Goal: Task Accomplishment & Management: Complete application form

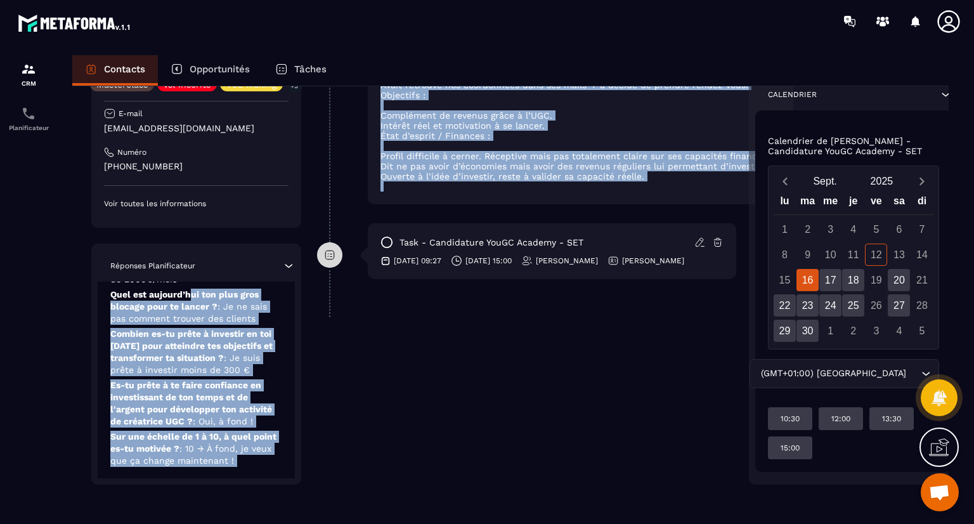
scroll to position [119, 0]
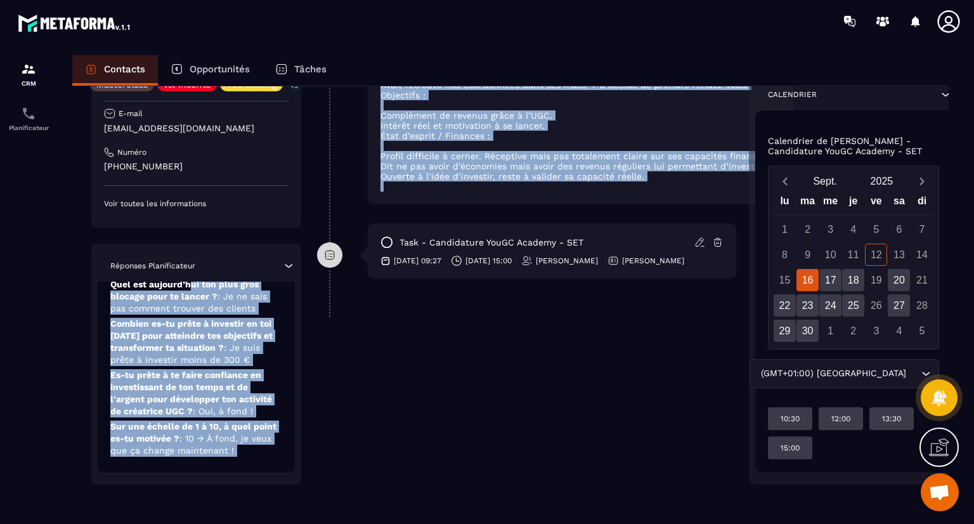
drag, startPoint x: 190, startPoint y: 392, endPoint x: 258, endPoint y: 553, distance: 174.7
click at [258, 523] on html "CRM Planificateur Contacts Opportunités Tâches Revenir aux contacts Responsable…" at bounding box center [487, 262] width 974 height 524
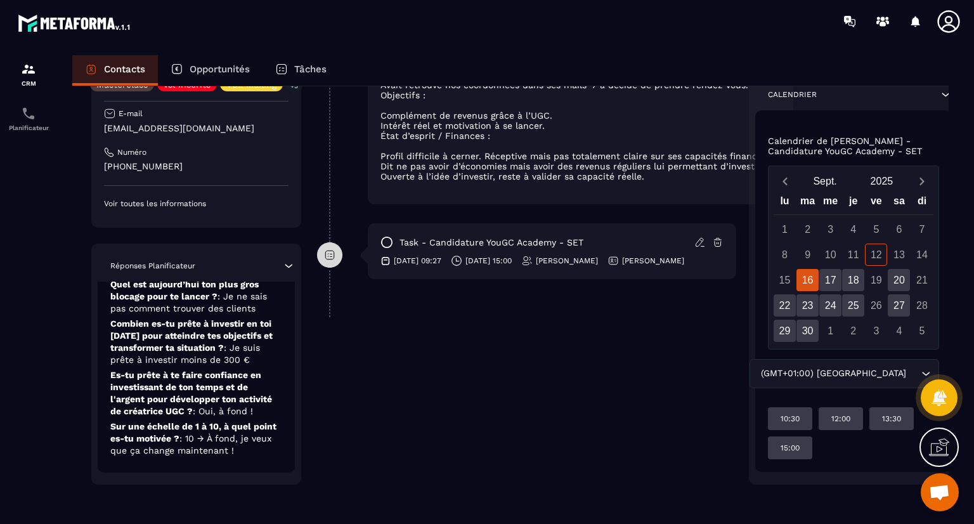
drag, startPoint x: 593, startPoint y: 338, endPoint x: 579, endPoint y: 331, distance: 16.4
click at [579, 331] on div "**********" at bounding box center [526, 94] width 419 height 780
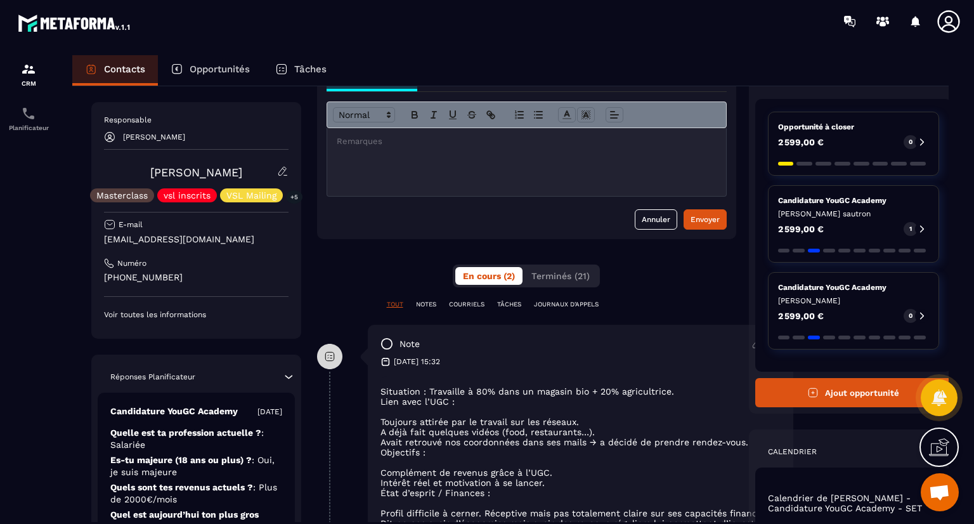
scroll to position [0, 0]
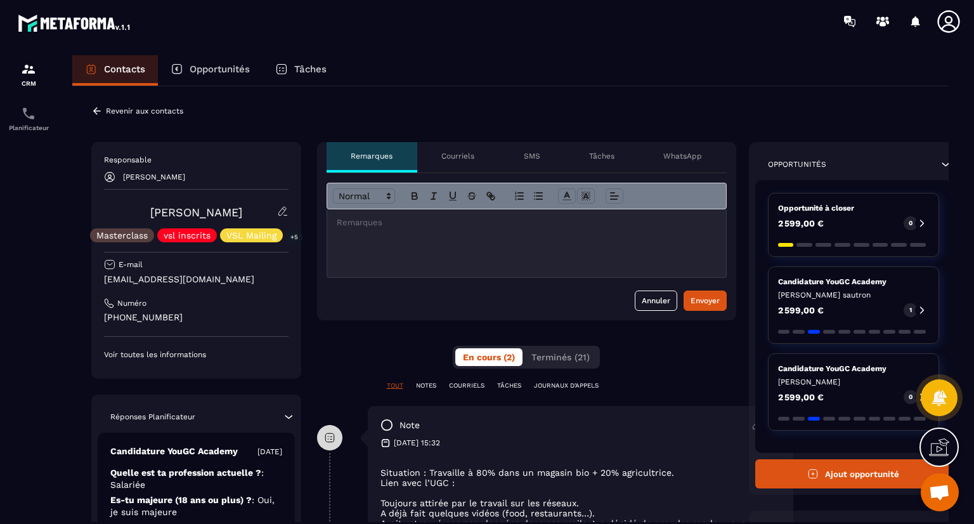
drag, startPoint x: 193, startPoint y: 412, endPoint x: 354, endPoint y: -39, distance: 479.2
click at [354, 0] on html "CRM Planificateur Contacts Opportunités Tâches Revenir aux contacts Responsable…" at bounding box center [487, 262] width 974 height 524
click at [401, 94] on div "Revenir aux contacts Responsable [PERSON_NAME] [PERSON_NAME] Masterclass vsl in…" at bounding box center [510, 523] width 876 height 874
click at [544, 449] on div "note [DATE] 15:32 Situation : Travaille à 80% dans un magasin bio + 20% agricul…" at bounding box center [580, 524] width 425 height 236
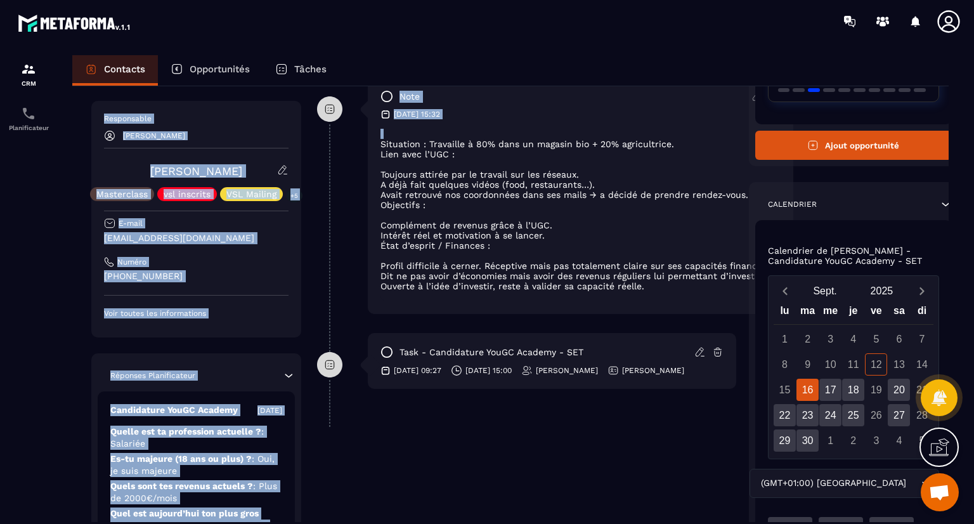
scroll to position [271, 0]
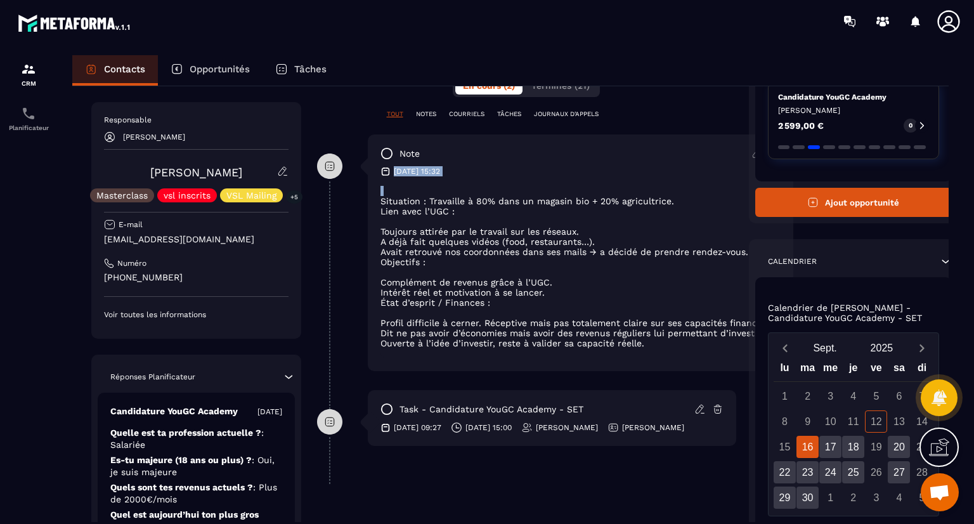
drag, startPoint x: 544, startPoint y: 449, endPoint x: 614, endPoint y: 153, distance: 304.0
click at [614, 153] on div "note [DATE] 15:32 Situation : Travaille à 80% dans un magasin bio + 20% agricul…" at bounding box center [580, 252] width 425 height 236
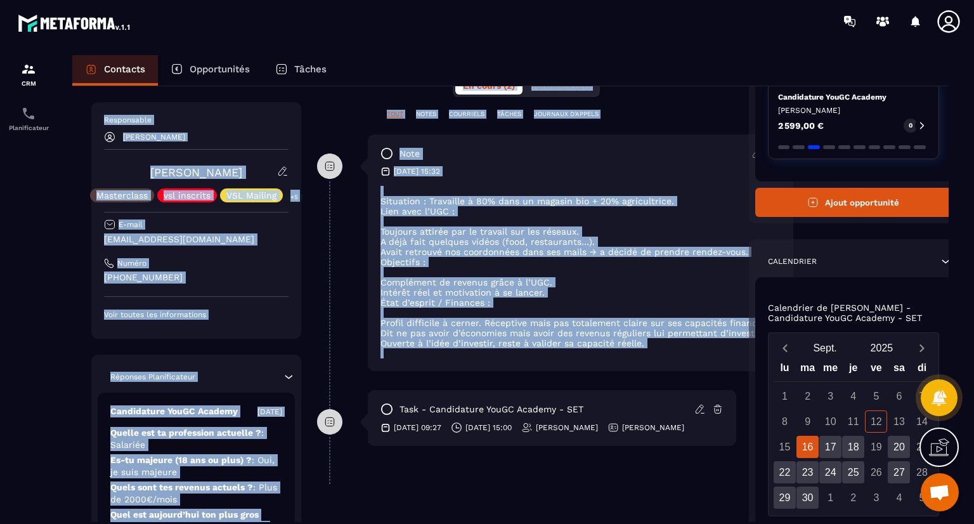
scroll to position [0, 0]
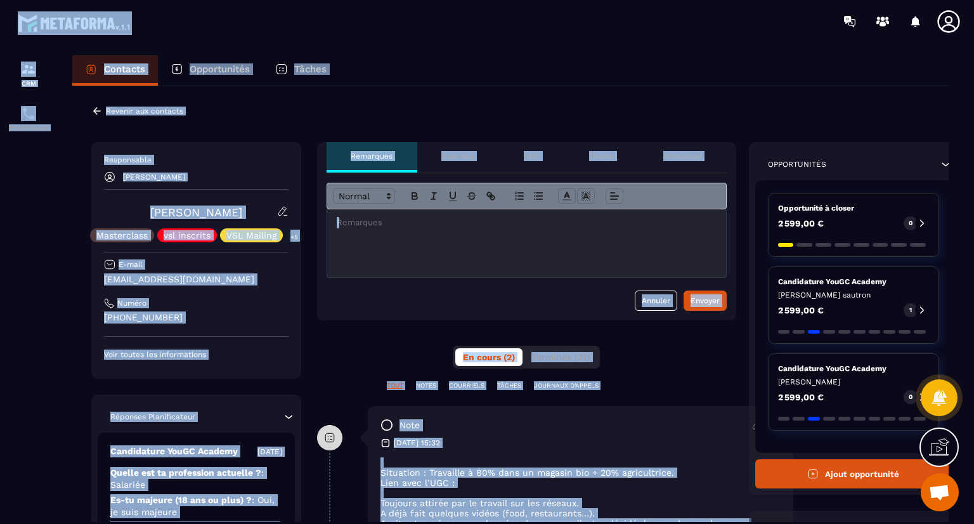
drag, startPoint x: 534, startPoint y: 348, endPoint x: 660, endPoint y: 4, distance: 366.0
click at [660, 4] on main "CRM Planificateur Contacts Opportunités Tâches Revenir aux contacts Responsable…" at bounding box center [487, 262] width 974 height 524
click at [647, 46] on section "CRM Planificateur Contacts Opportunités Tâches Revenir aux contacts Responsable…" at bounding box center [487, 300] width 974 height 517
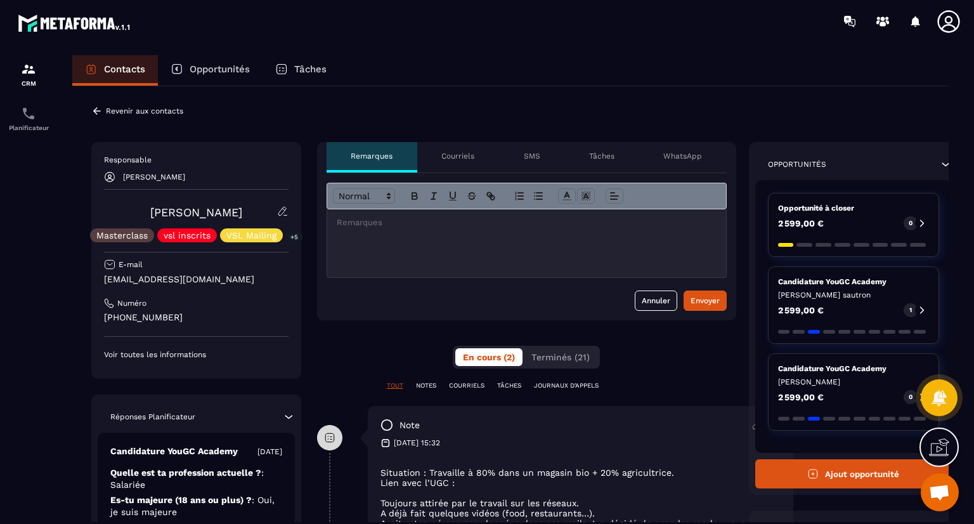
click at [477, 235] on div at bounding box center [526, 243] width 399 height 68
click at [593, 219] on p "**********" at bounding box center [527, 222] width 380 height 11
click at [659, 226] on p "**********" at bounding box center [527, 222] width 380 height 11
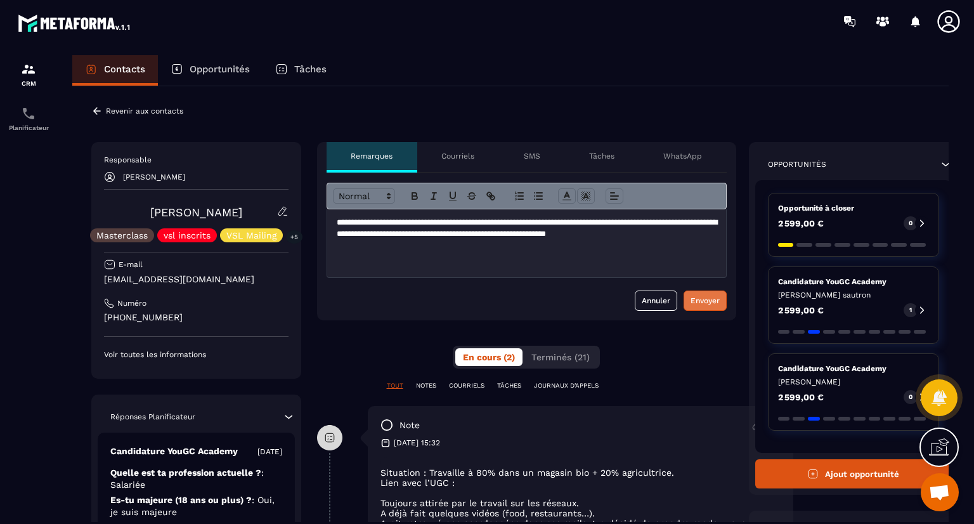
click at [704, 297] on div "Envoyer" at bounding box center [704, 300] width 29 height 13
